Goal: Communication & Community: Answer question/provide support

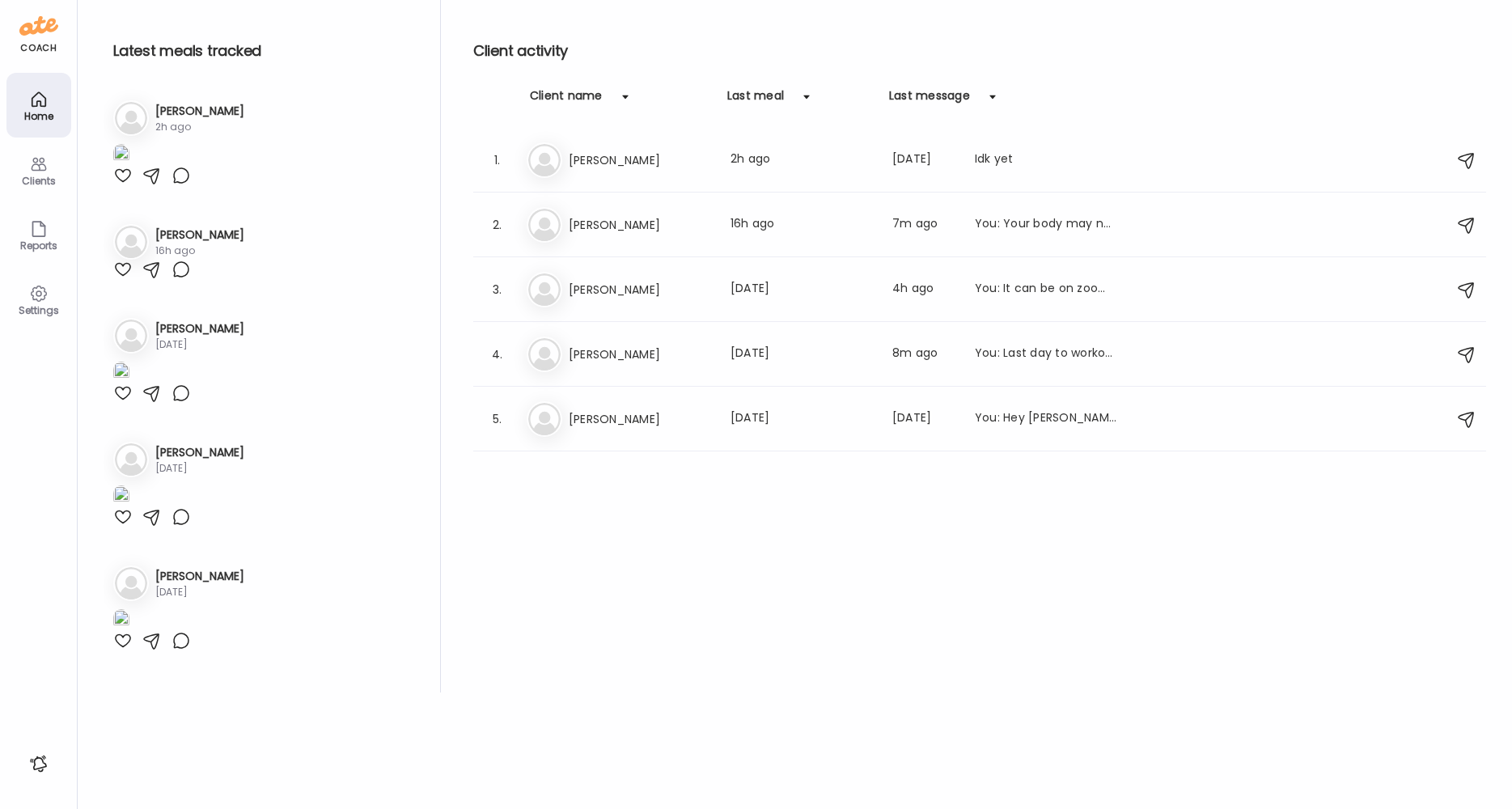
click at [40, 169] on icon at bounding box center [38, 164] width 19 height 19
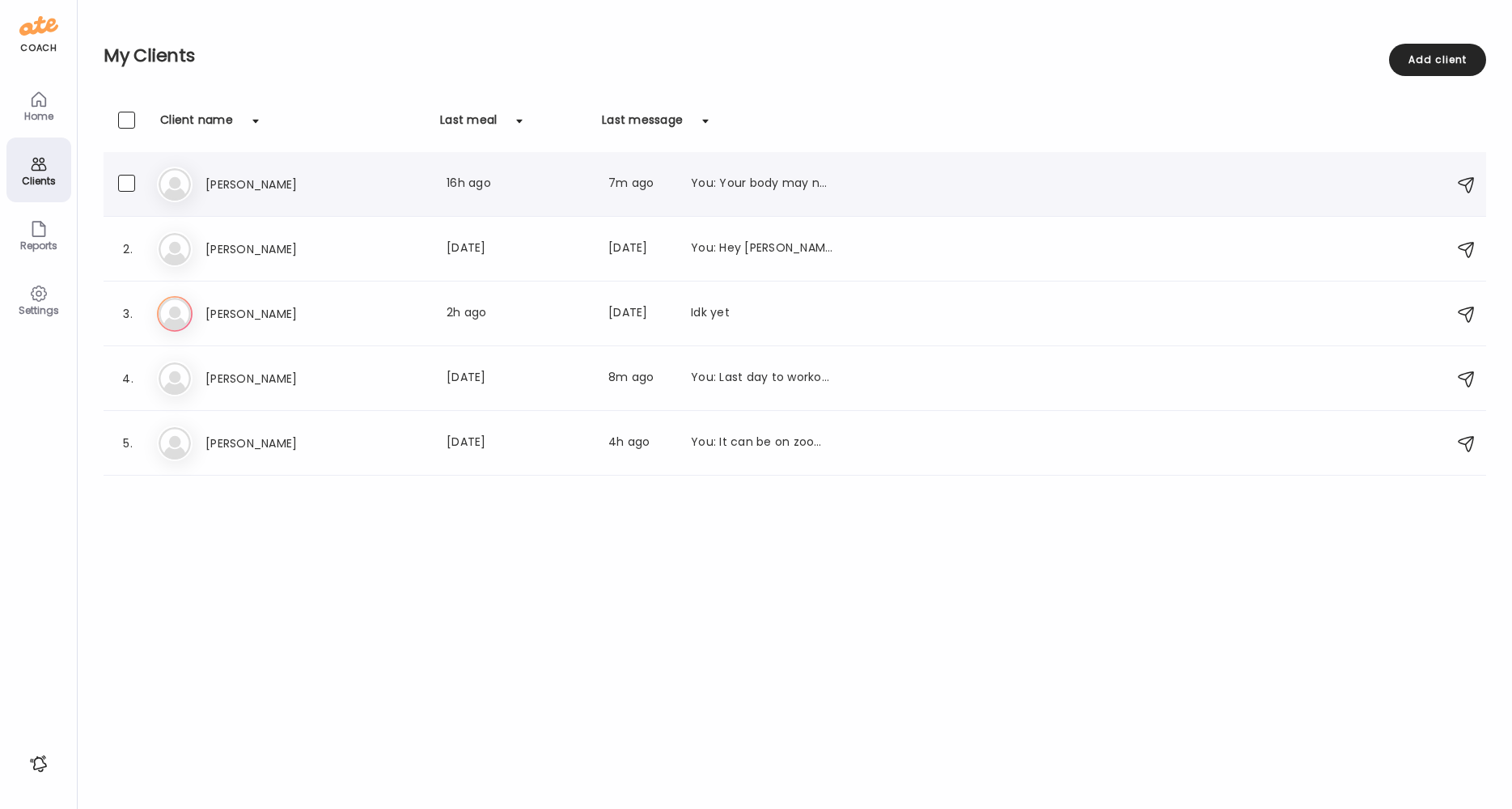
click at [318, 181] on h3 "[PERSON_NAME]" at bounding box center [277, 184] width 142 height 19
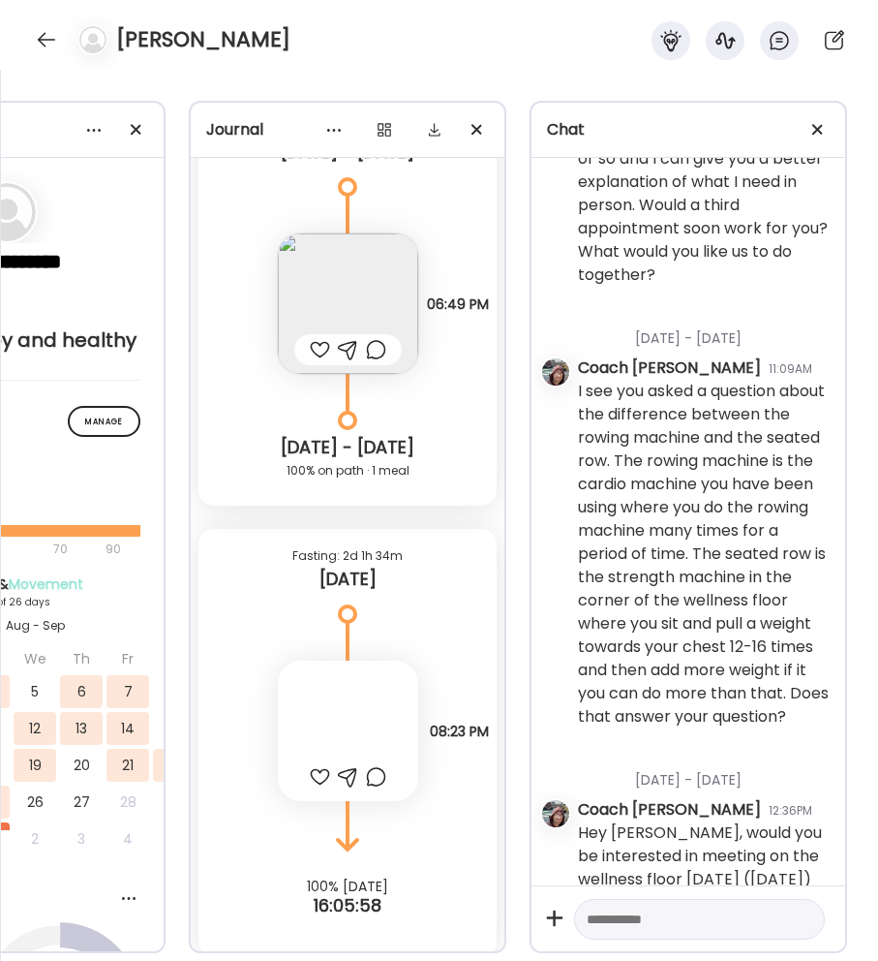
scroll to position [13695, 0]
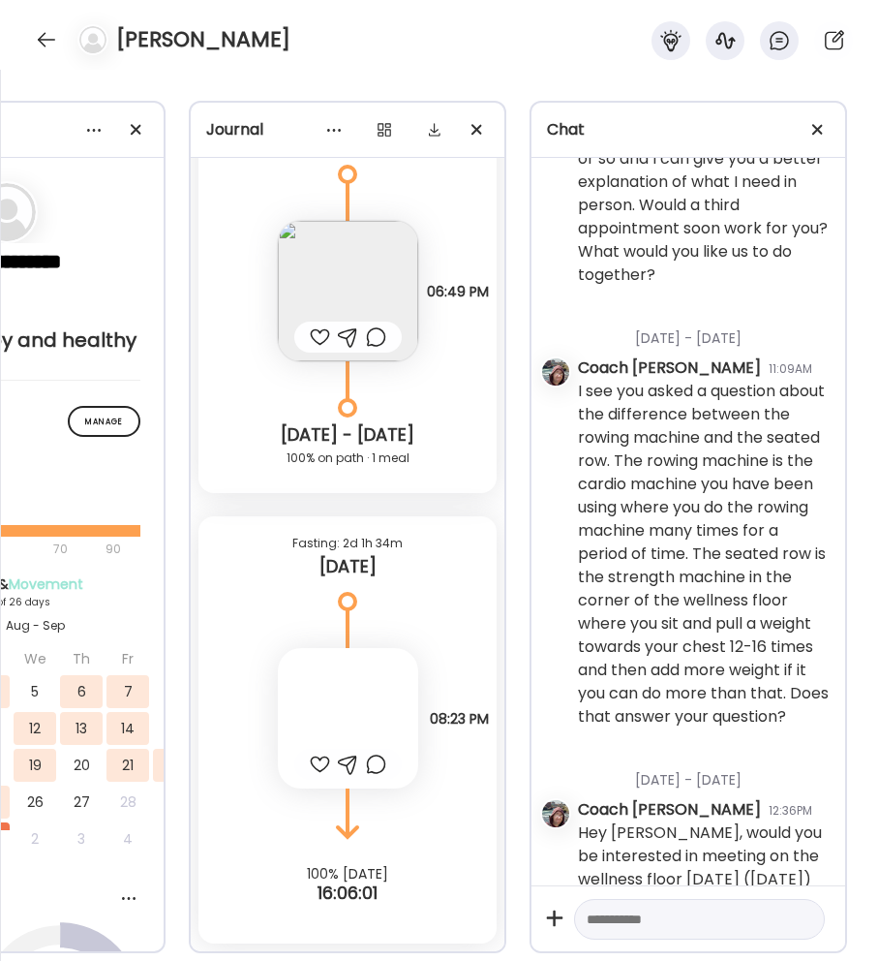
click at [358, 255] on img at bounding box center [348, 291] width 140 height 140
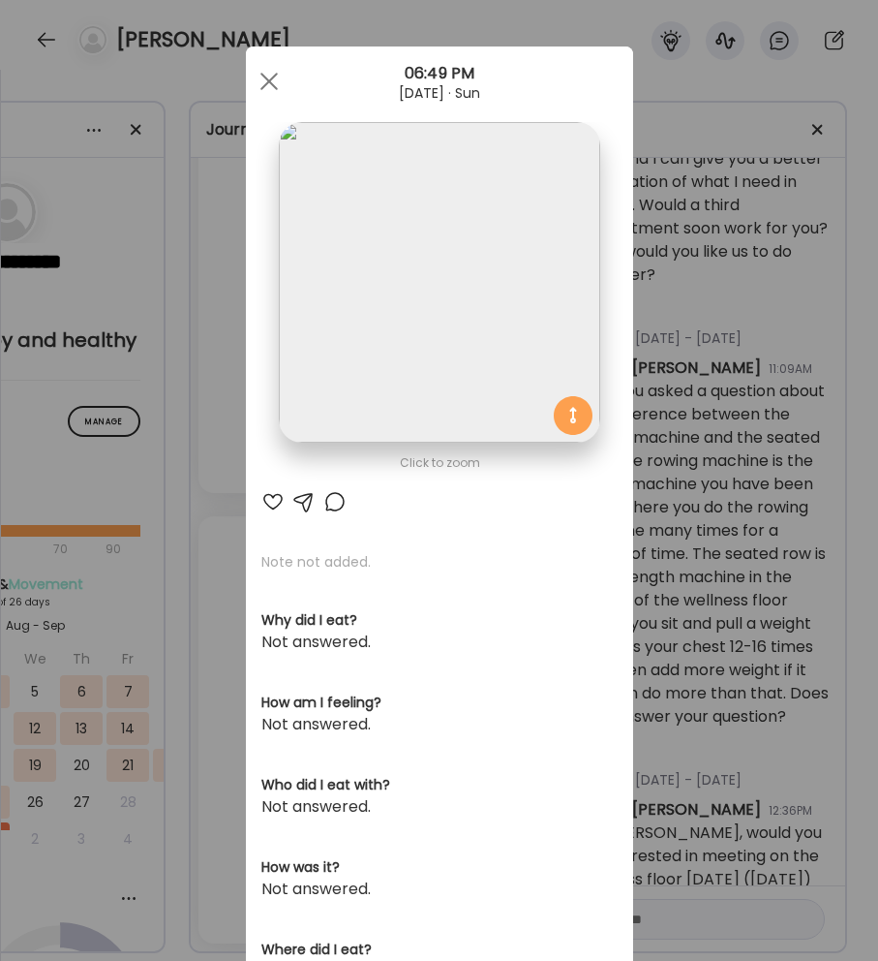
click at [401, 305] on img at bounding box center [439, 282] width 321 height 321
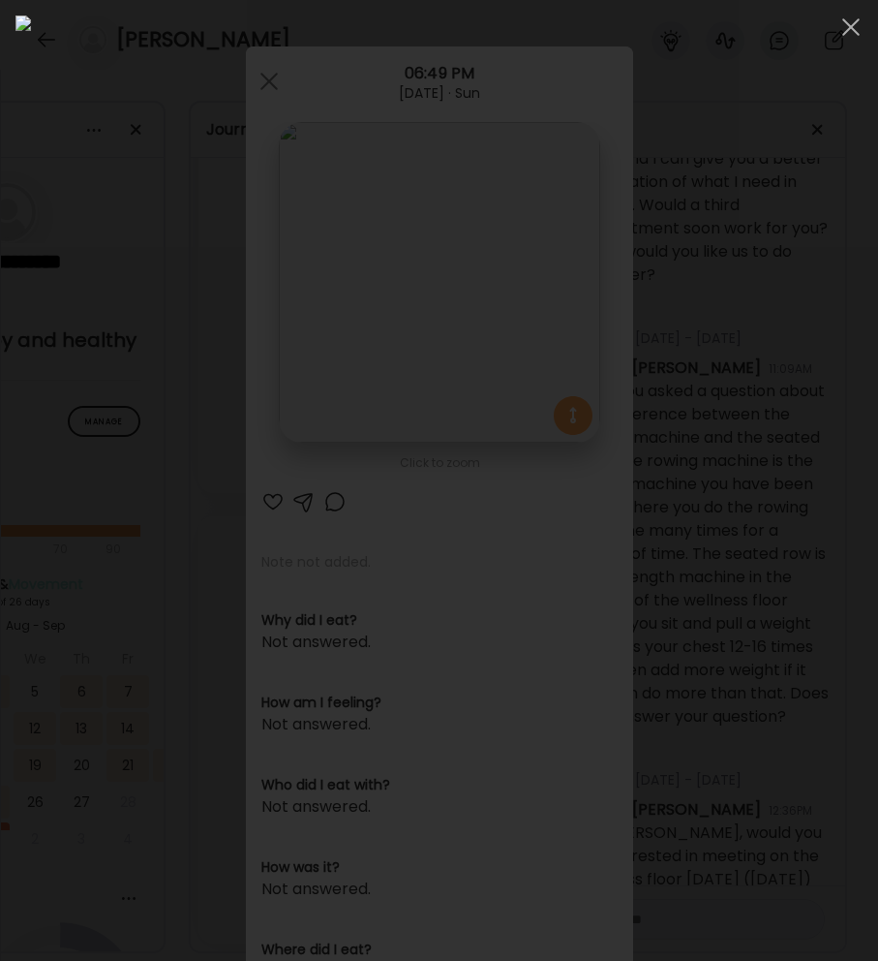
click at [186, 325] on img at bounding box center [438, 480] width 847 height 930
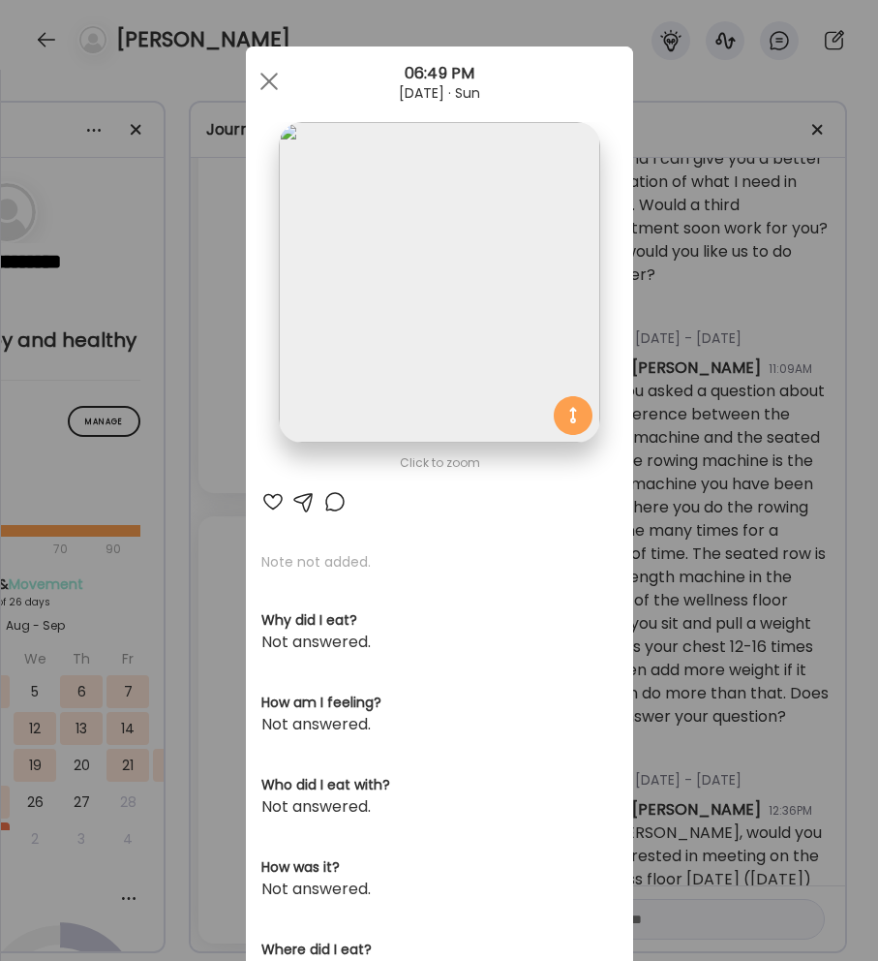
click at [708, 634] on div "Ate Coach Dashboard Wahoo! It’s official Take a moment to set up your Coach Pro…" at bounding box center [439, 480] width 878 height 961
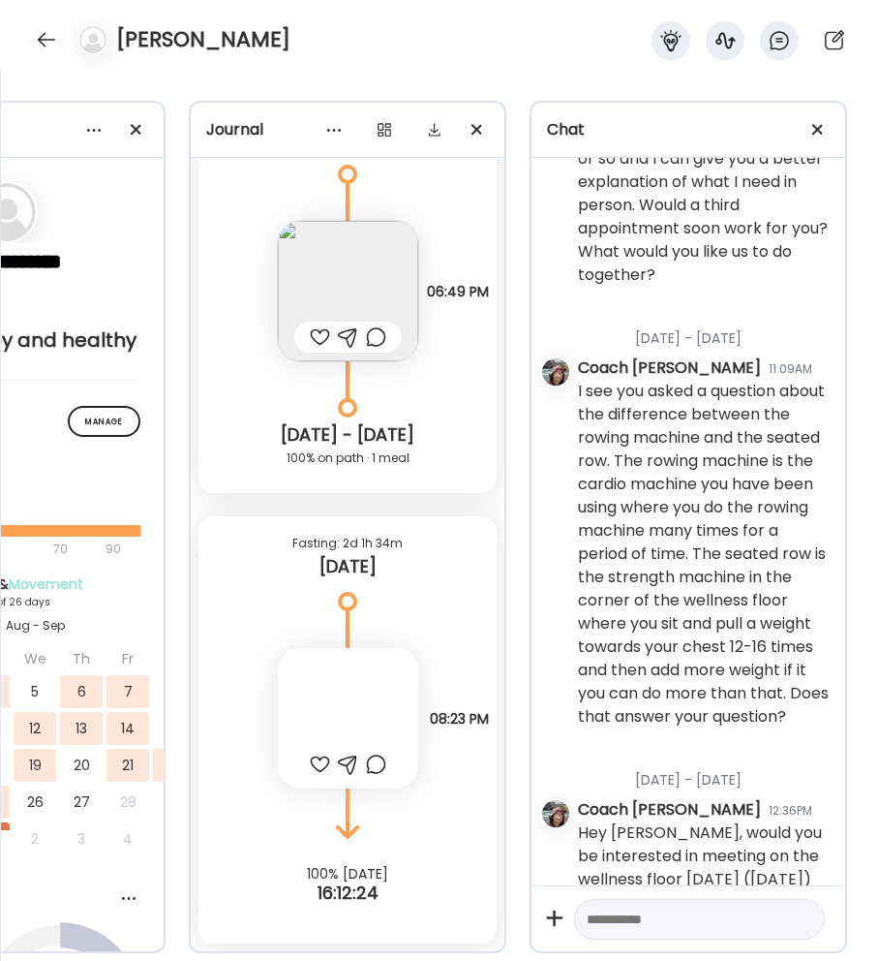
click at [317, 325] on div at bounding box center [320, 336] width 20 height 23
click at [308, 706] on div at bounding box center [348, 718] width 140 height 140
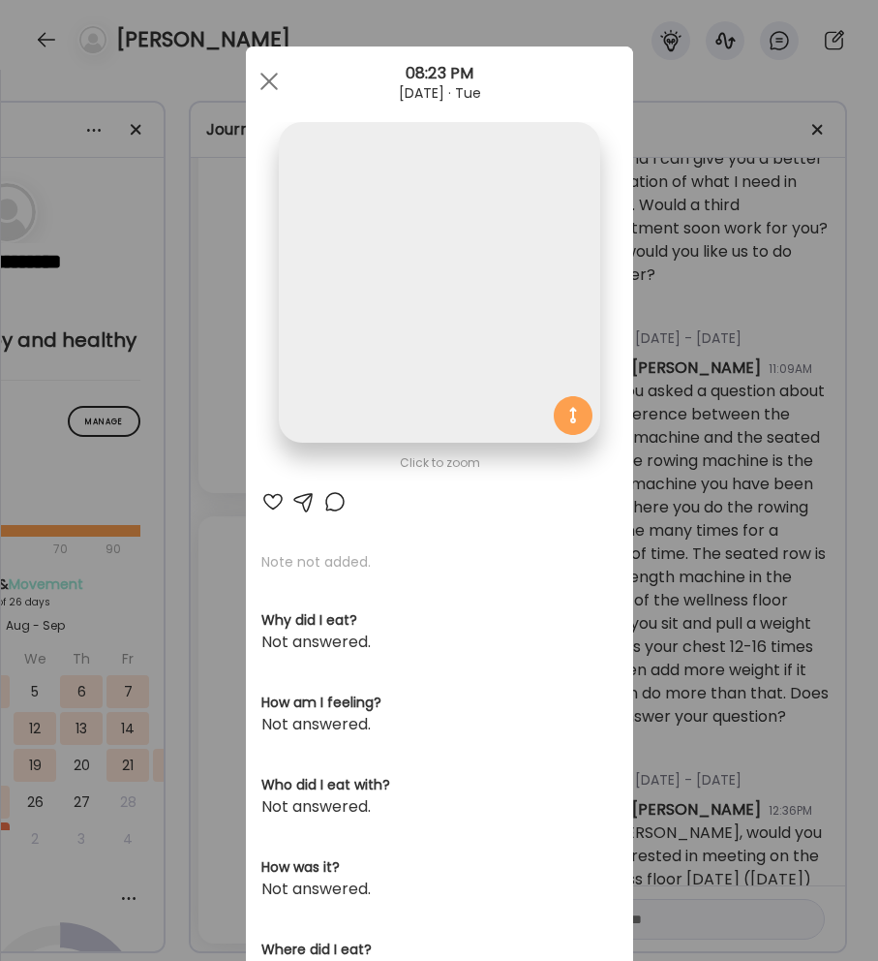
click at [667, 602] on div "Ate Coach Dashboard Wahoo! It’s official Take a moment to set up your Coach Pro…" at bounding box center [439, 480] width 878 height 961
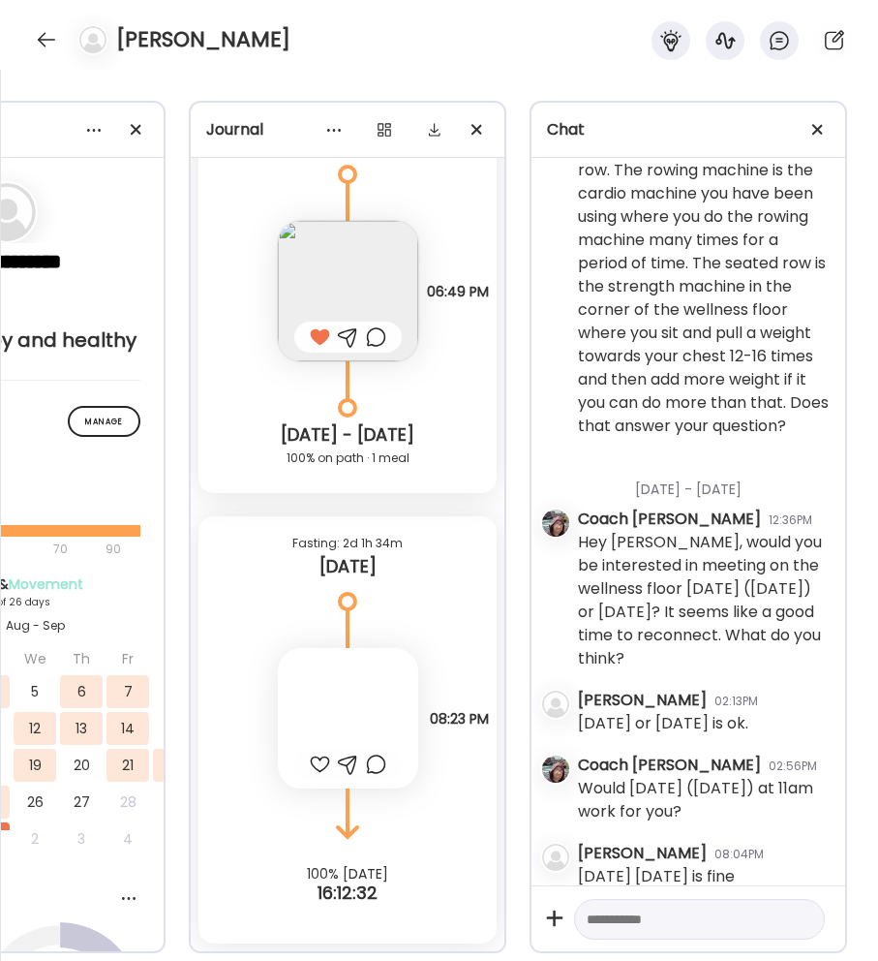
scroll to position [8797, 0]
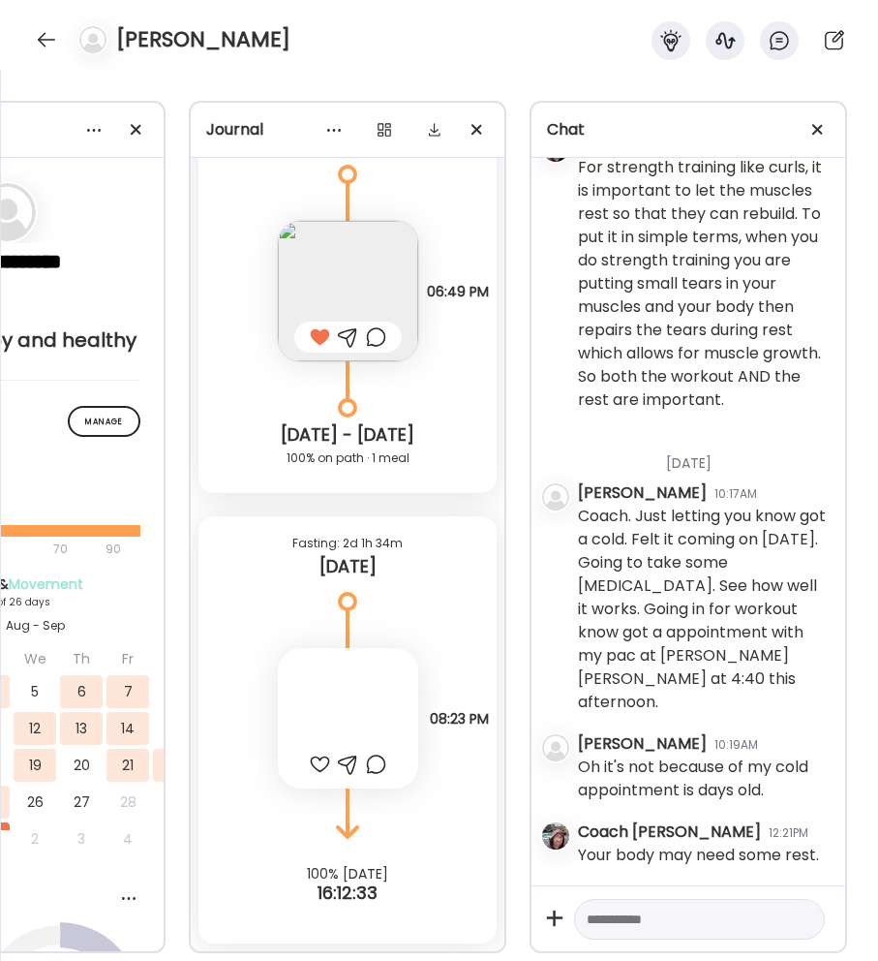
click at [635, 907] on textarea at bounding box center [682, 918] width 191 height 23
click at [394, 266] on img at bounding box center [348, 291] width 140 height 140
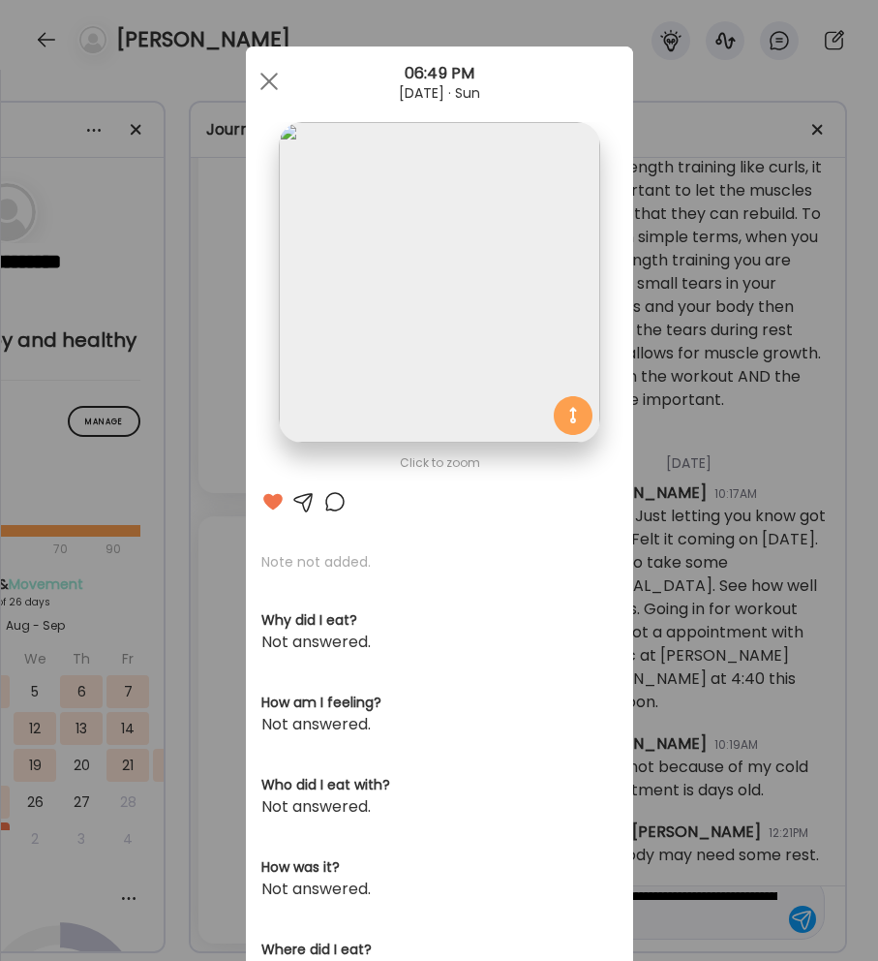
click at [733, 915] on div "Ate Coach Dashboard Wahoo! It’s official Take a moment to set up your Coach Pro…" at bounding box center [439, 480] width 878 height 961
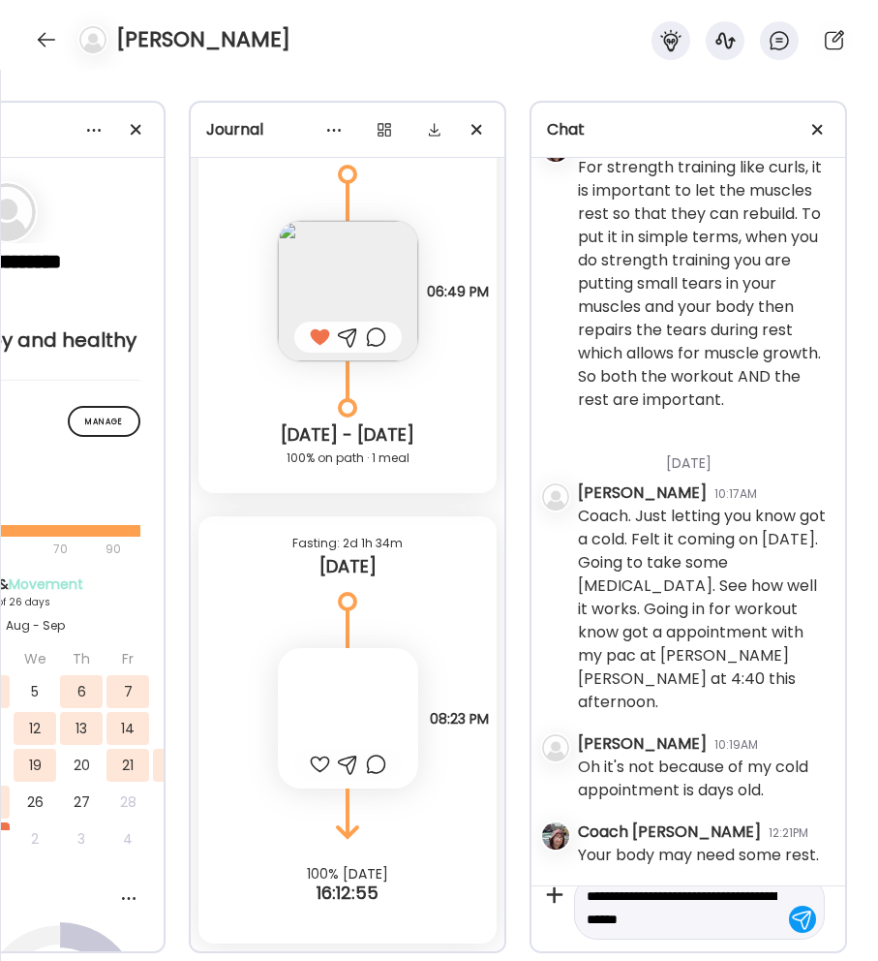
drag, startPoint x: 670, startPoint y: 907, endPoint x: 754, endPoint y: 897, distance: 84.9
click at [754, 897] on textarea "**********" at bounding box center [682, 907] width 191 height 46
type textarea "**********"
click at [789, 909] on div at bounding box center [802, 918] width 27 height 27
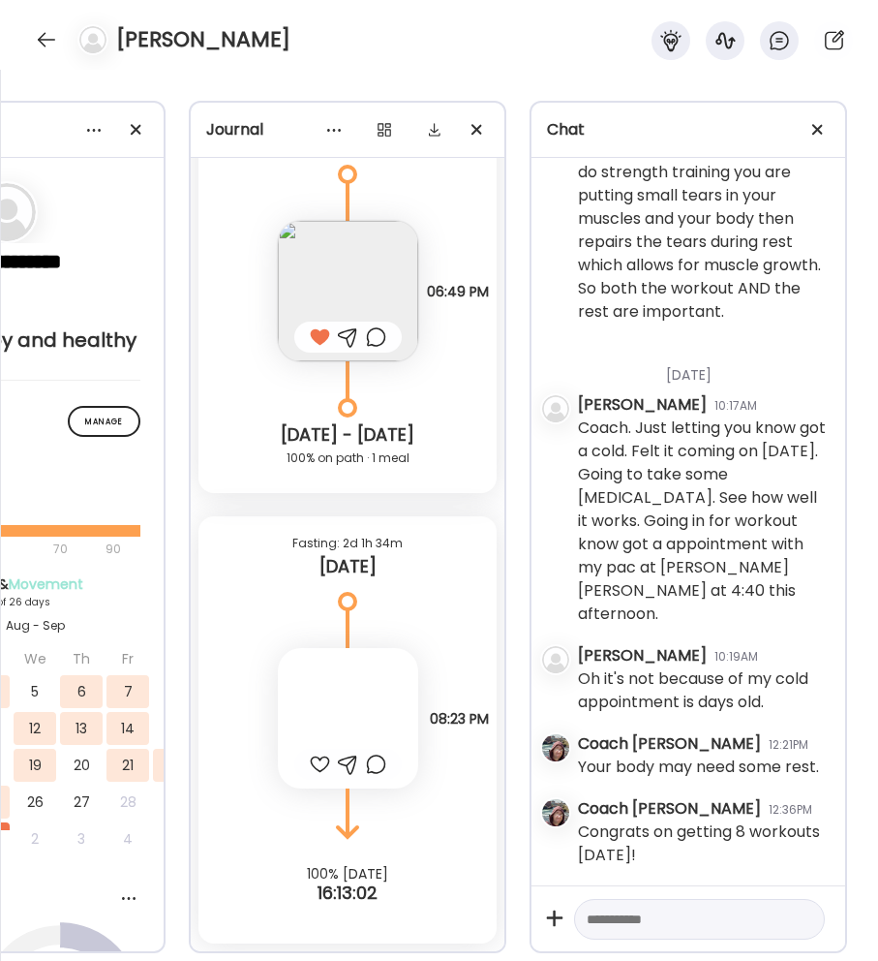
scroll to position [8886, 0]
click at [47, 39] on div at bounding box center [46, 39] width 31 height 31
